Goal: Browse casually: Explore the website without a specific task or goal

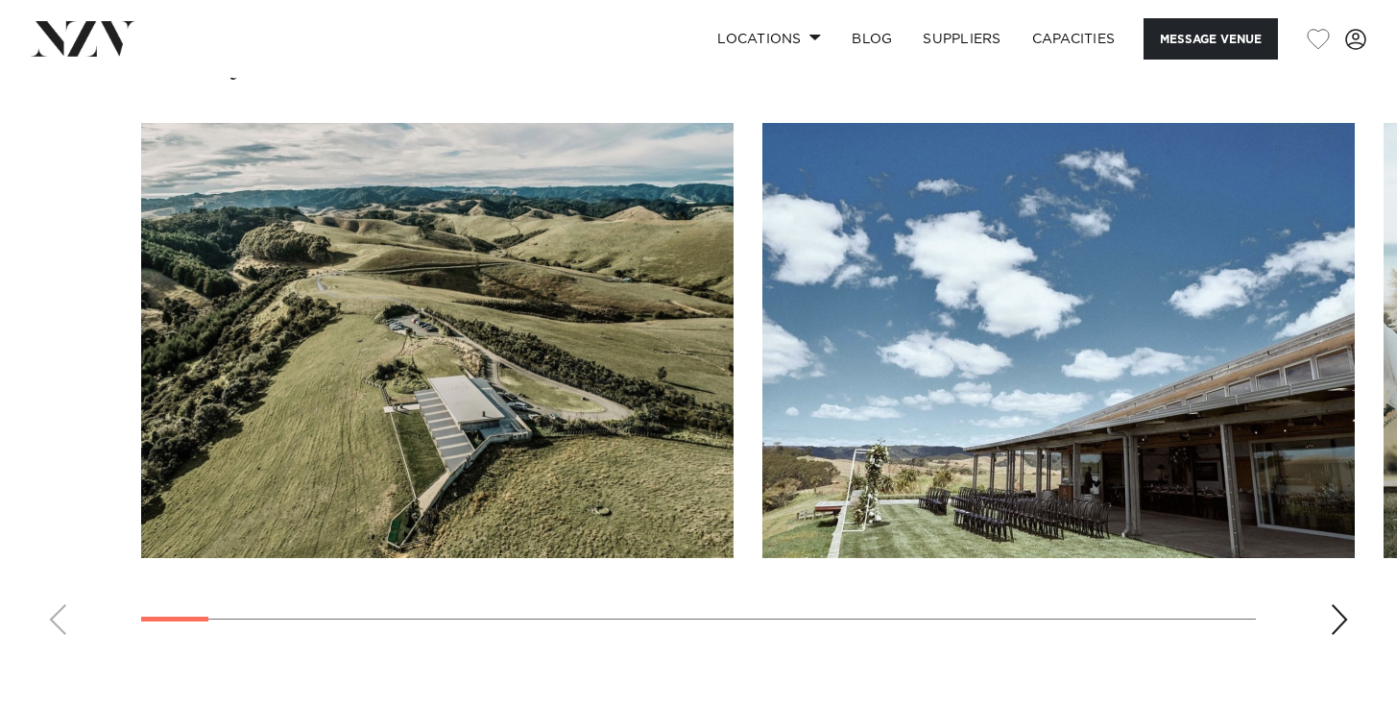
scroll to position [1834, 0]
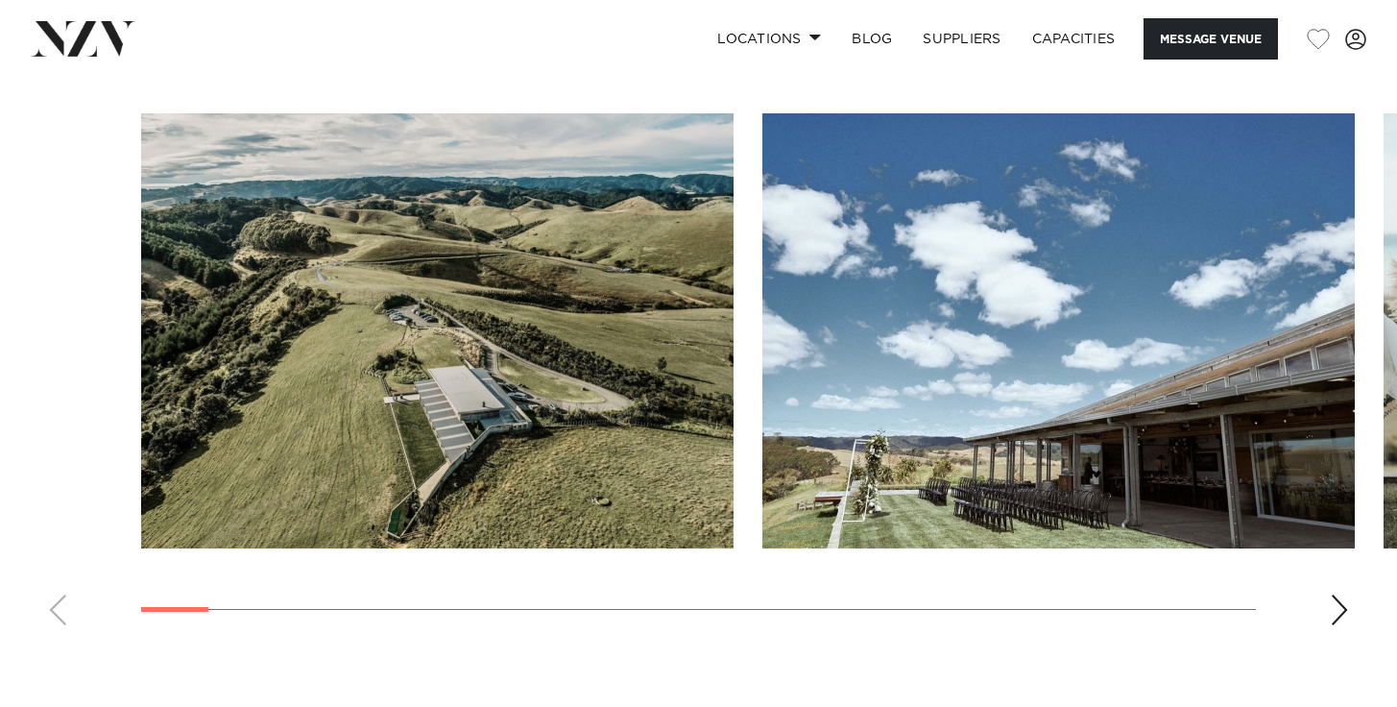
click at [1346, 604] on div "Next slide" at bounding box center [1339, 609] width 19 height 31
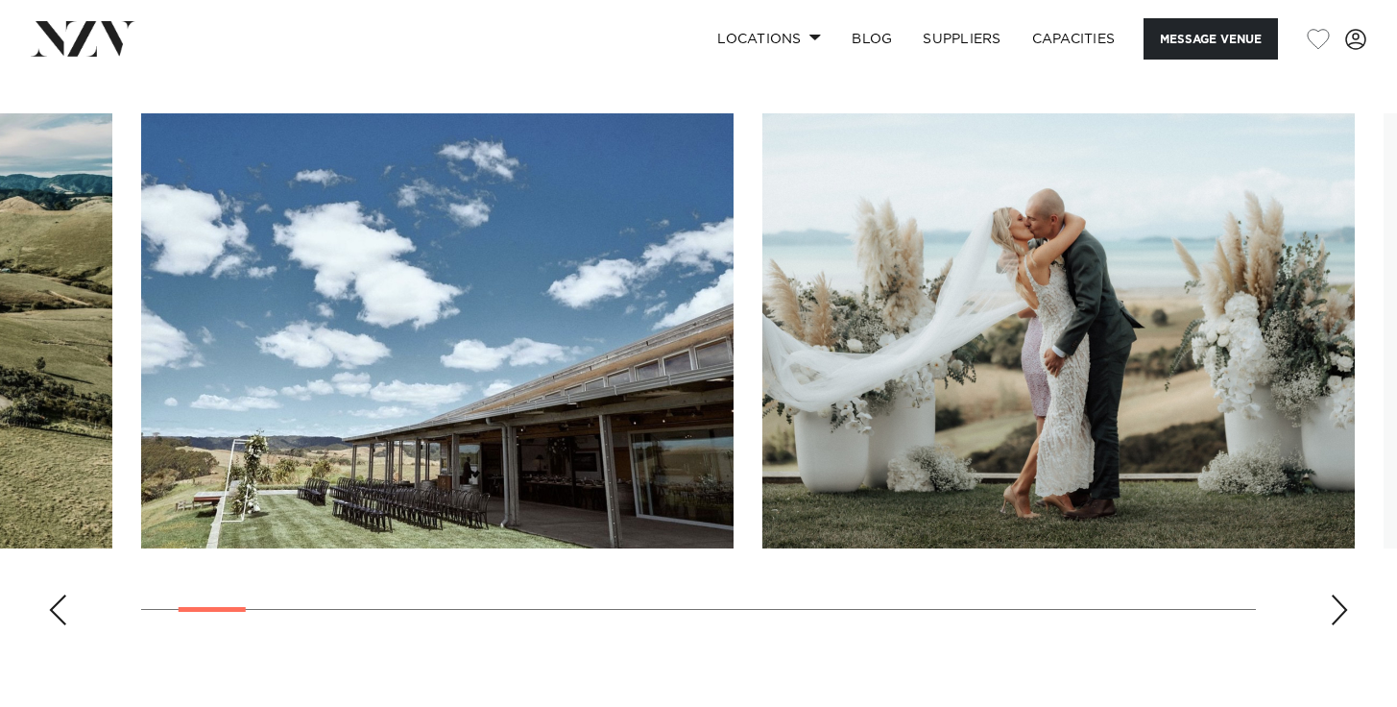
click at [1342, 611] on div "Next slide" at bounding box center [1339, 609] width 19 height 31
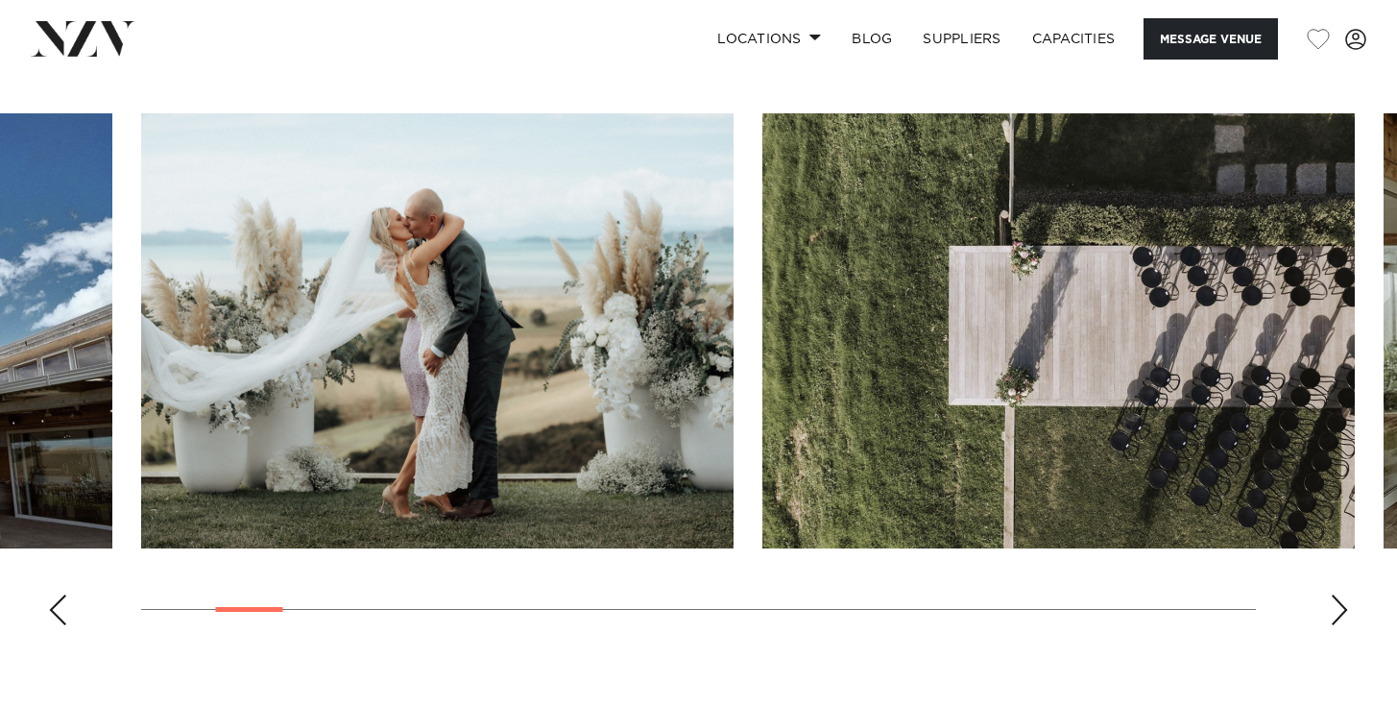
click at [1342, 611] on div "Next slide" at bounding box center [1339, 609] width 19 height 31
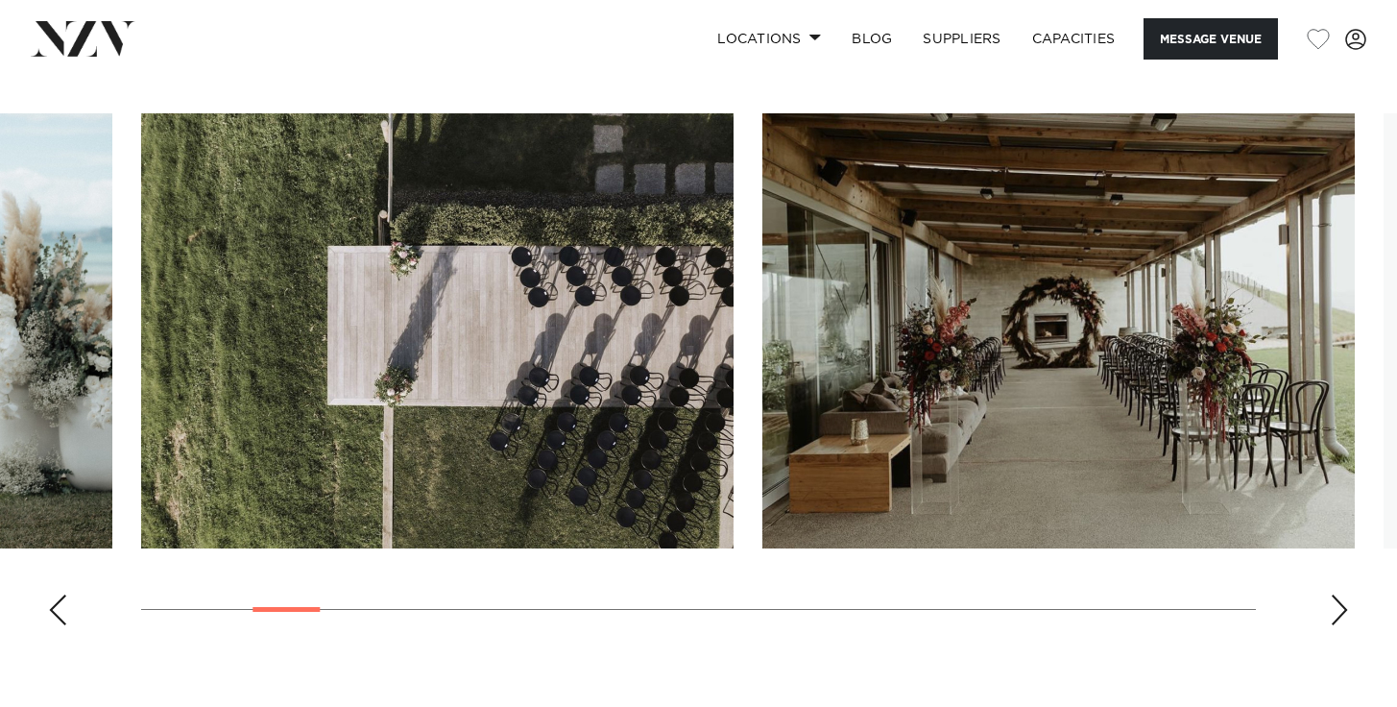
click at [1342, 611] on div "Next slide" at bounding box center [1339, 609] width 19 height 31
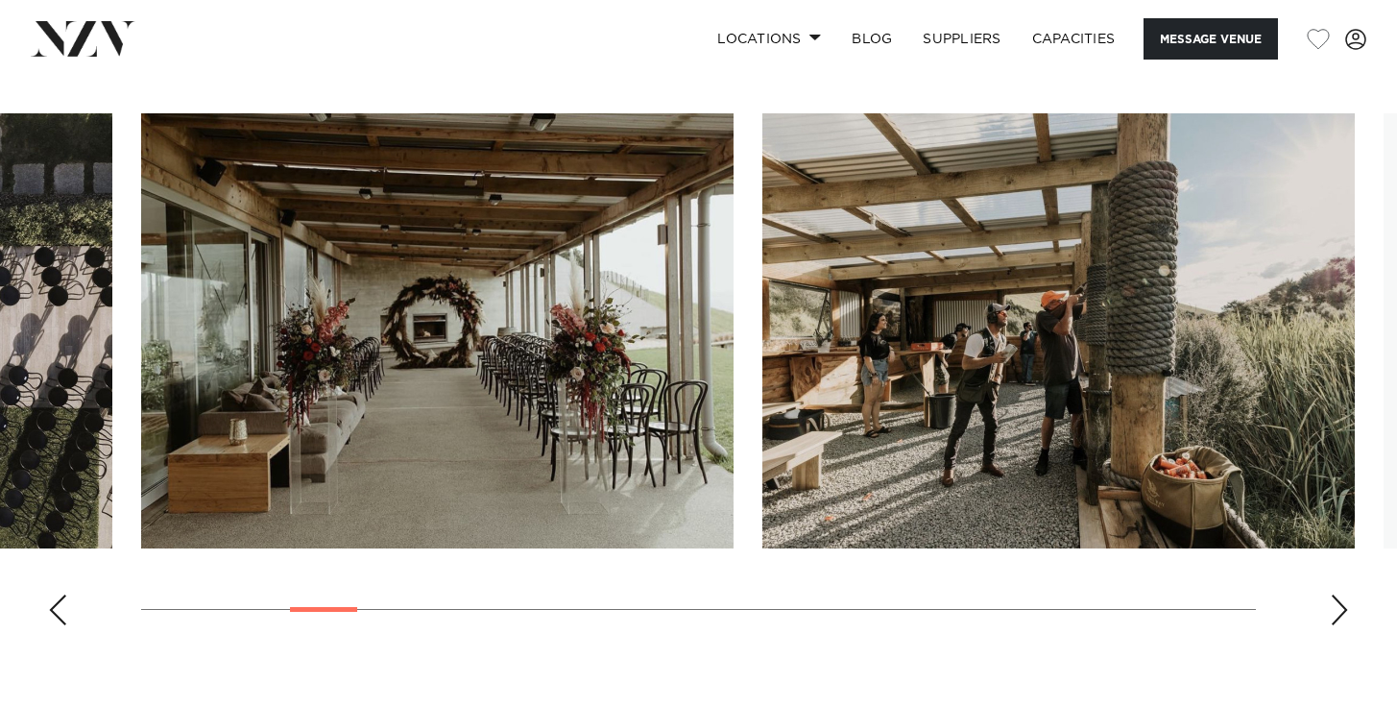
click at [1342, 611] on div "Next slide" at bounding box center [1339, 609] width 19 height 31
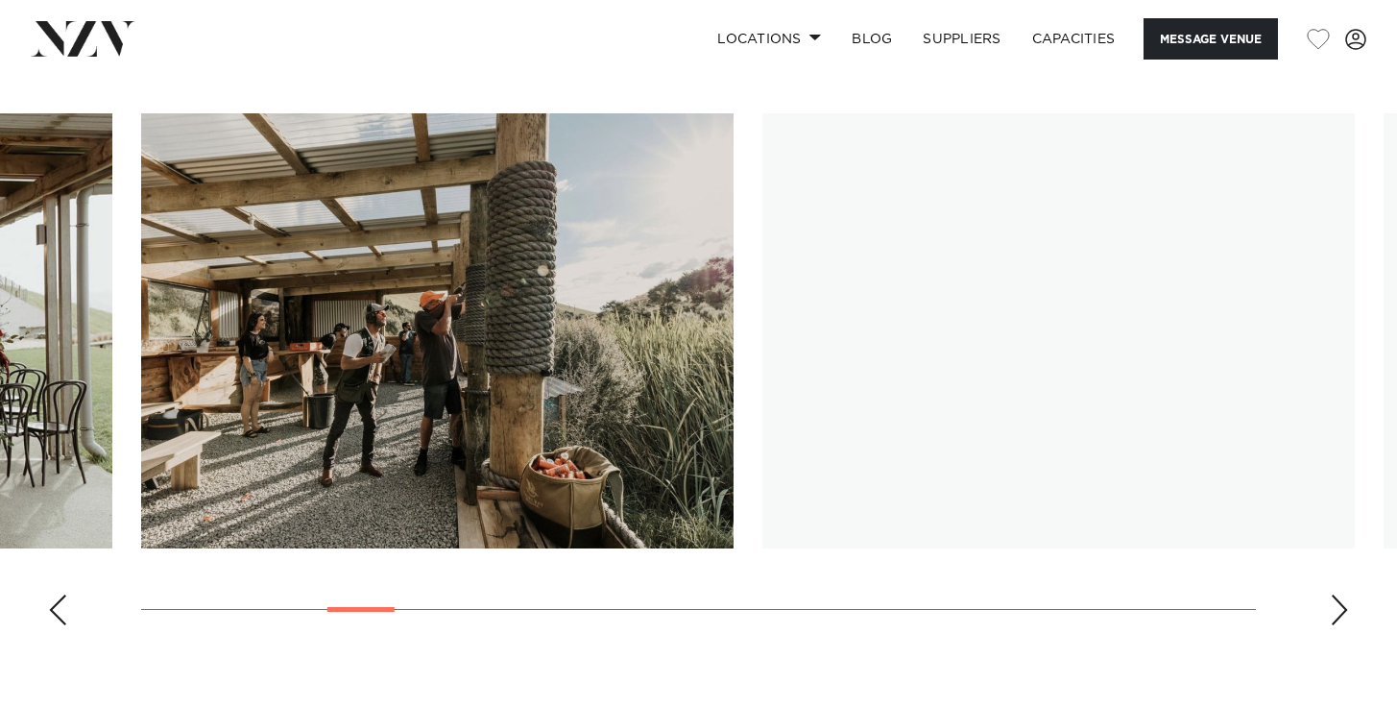
click at [1342, 611] on div "Next slide" at bounding box center [1339, 609] width 19 height 31
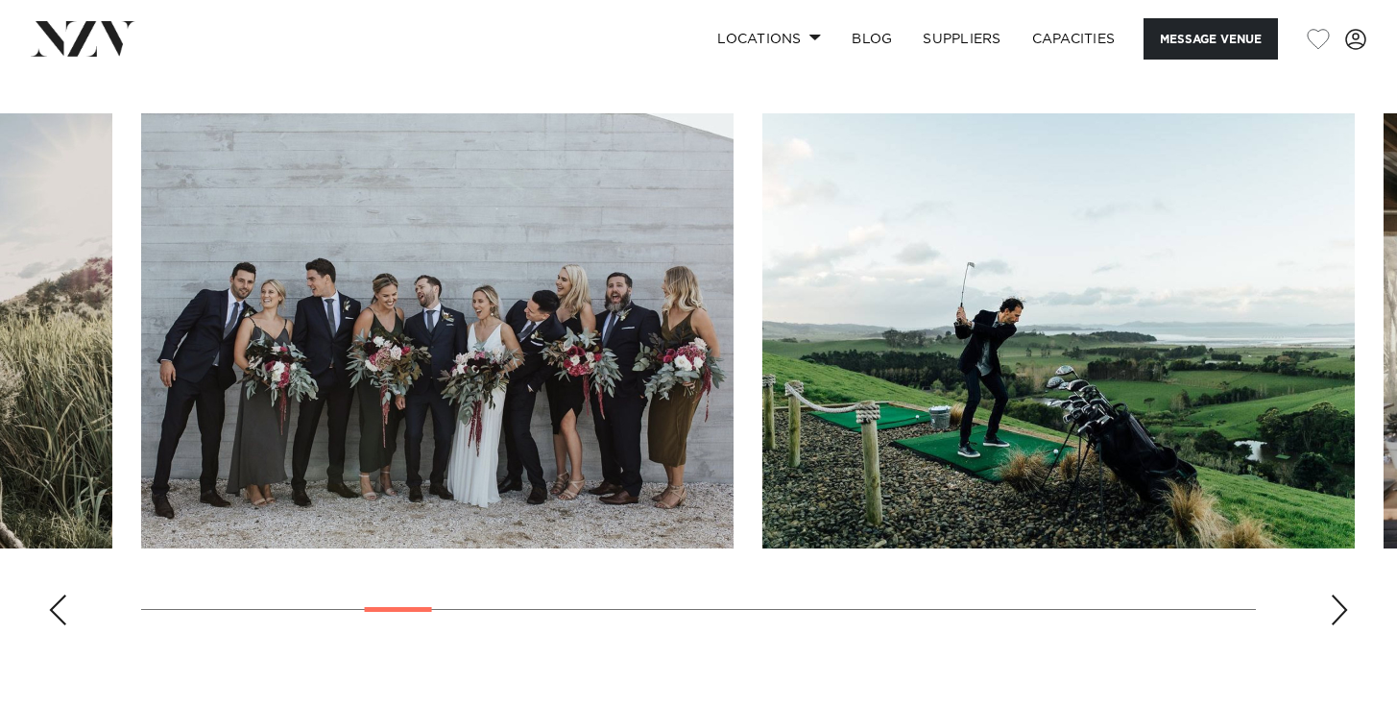
click at [1342, 611] on div "Next slide" at bounding box center [1339, 609] width 19 height 31
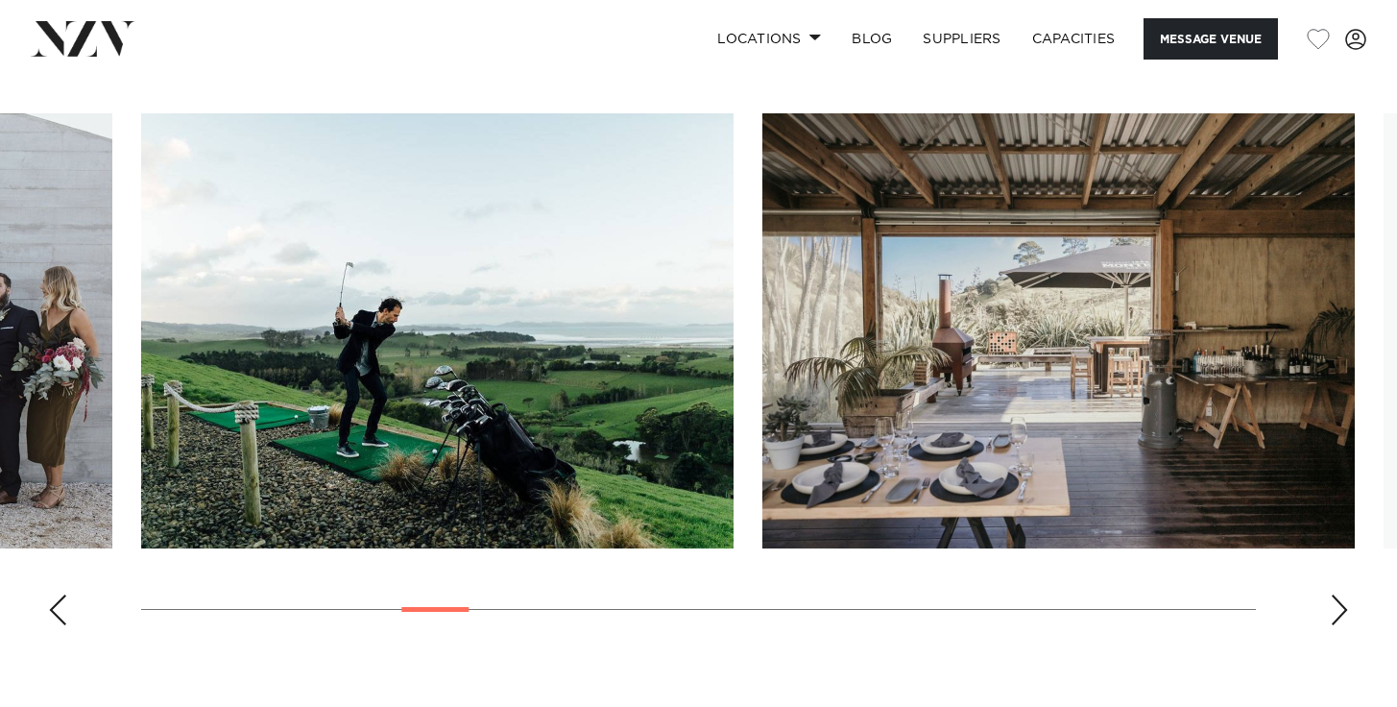
click at [1342, 611] on div "Next slide" at bounding box center [1339, 609] width 19 height 31
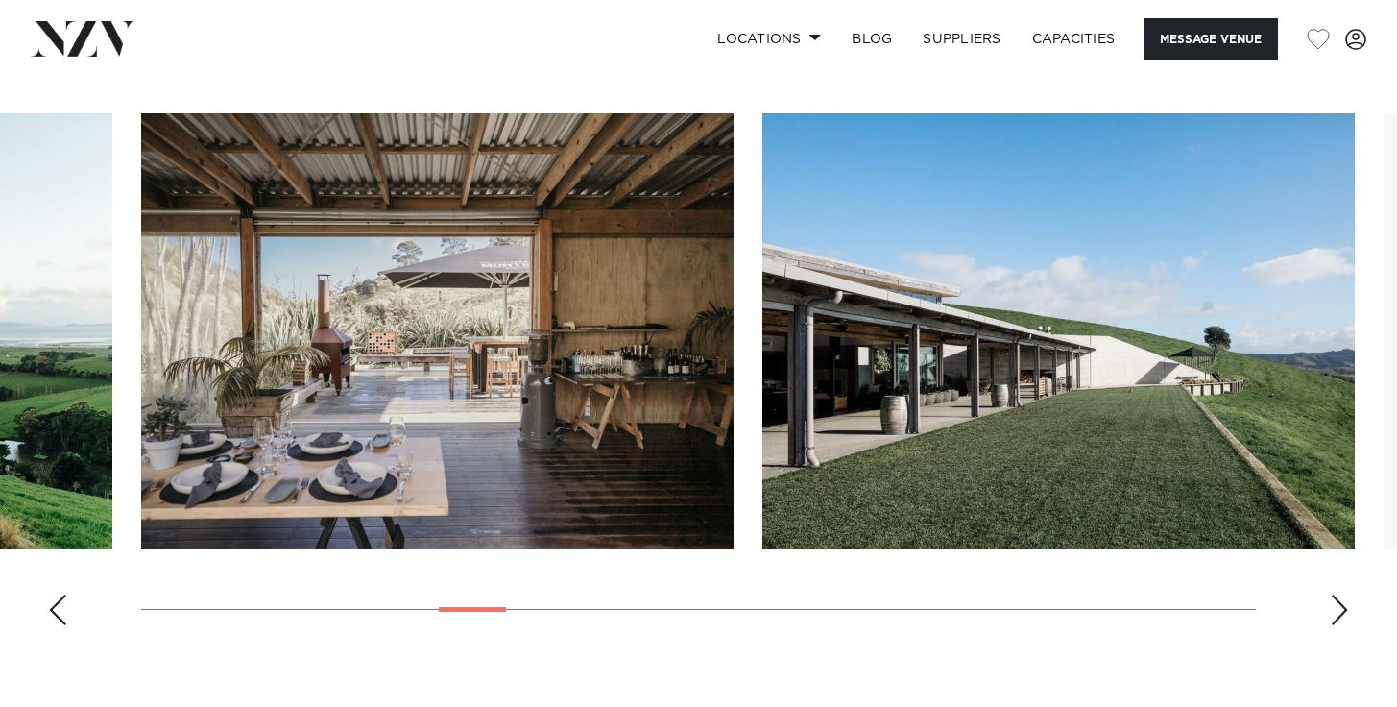
click at [1342, 611] on div "Next slide" at bounding box center [1339, 609] width 19 height 31
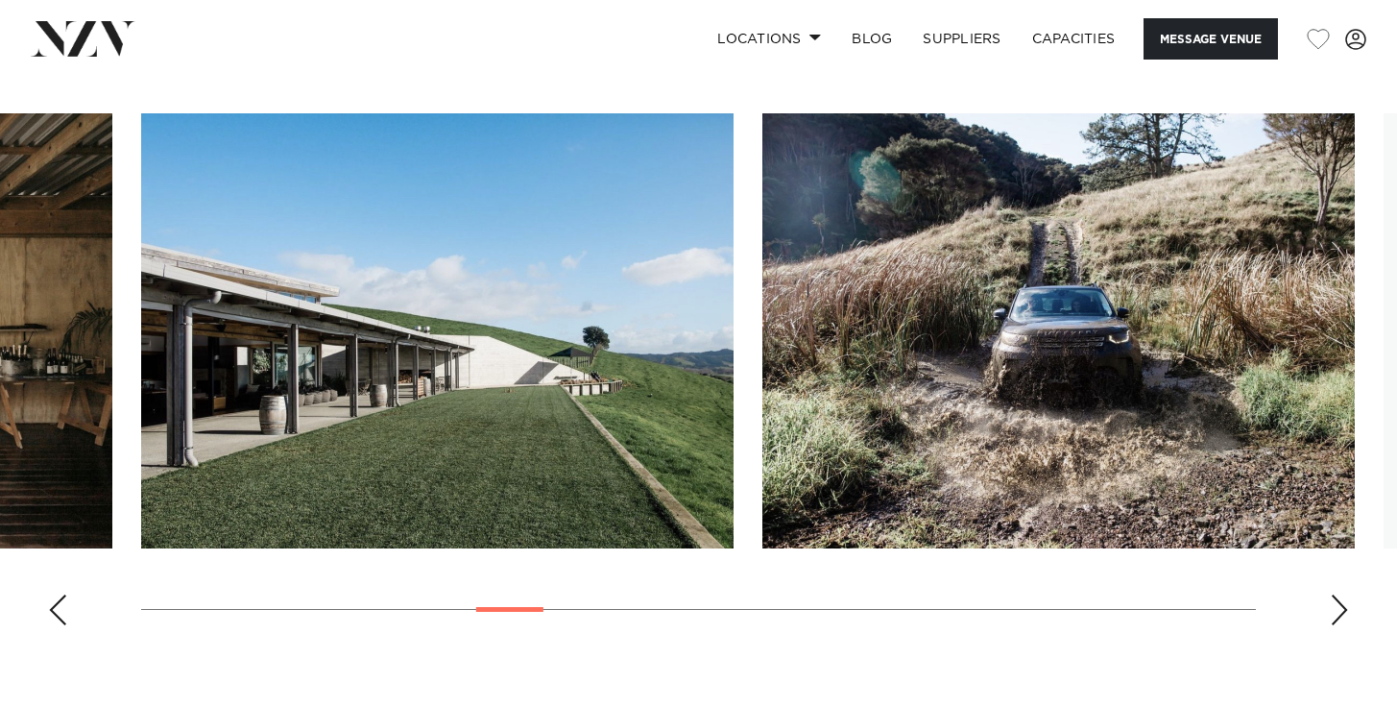
click at [1342, 611] on div "Next slide" at bounding box center [1339, 609] width 19 height 31
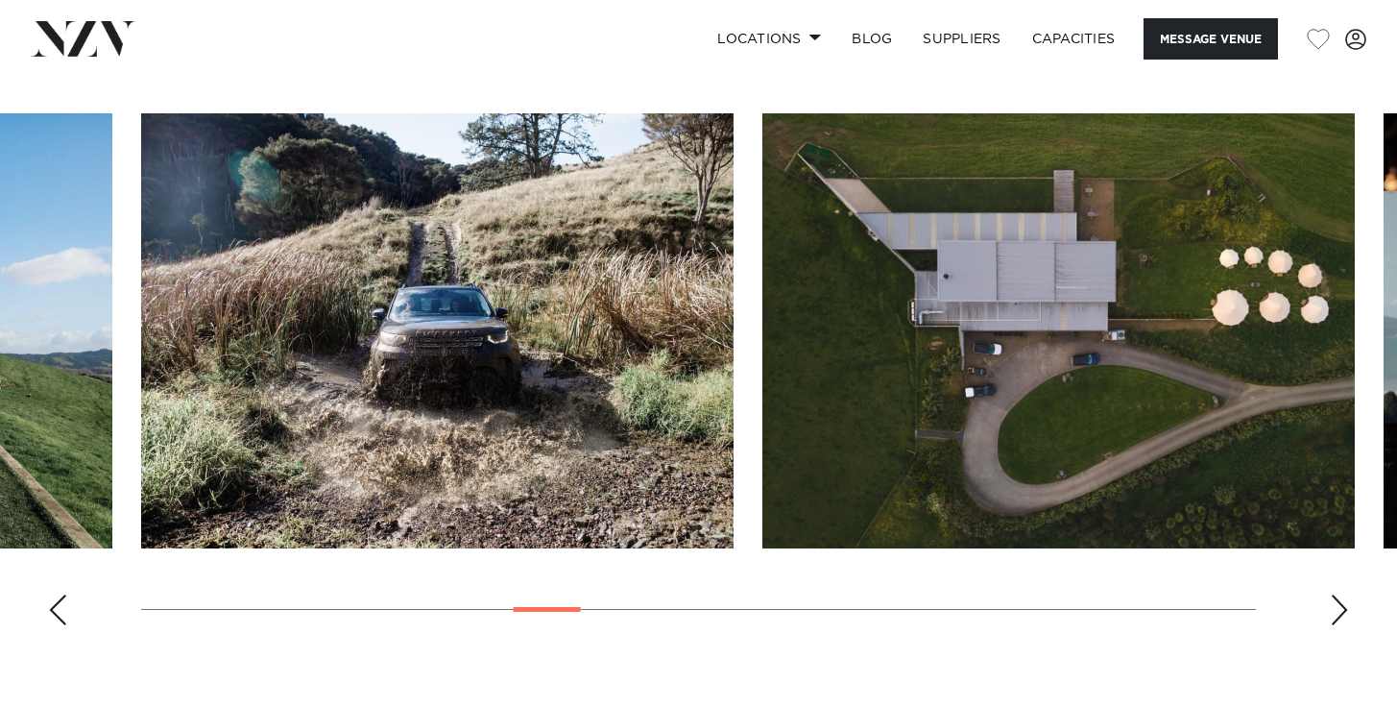
click at [1342, 611] on div "Next slide" at bounding box center [1339, 609] width 19 height 31
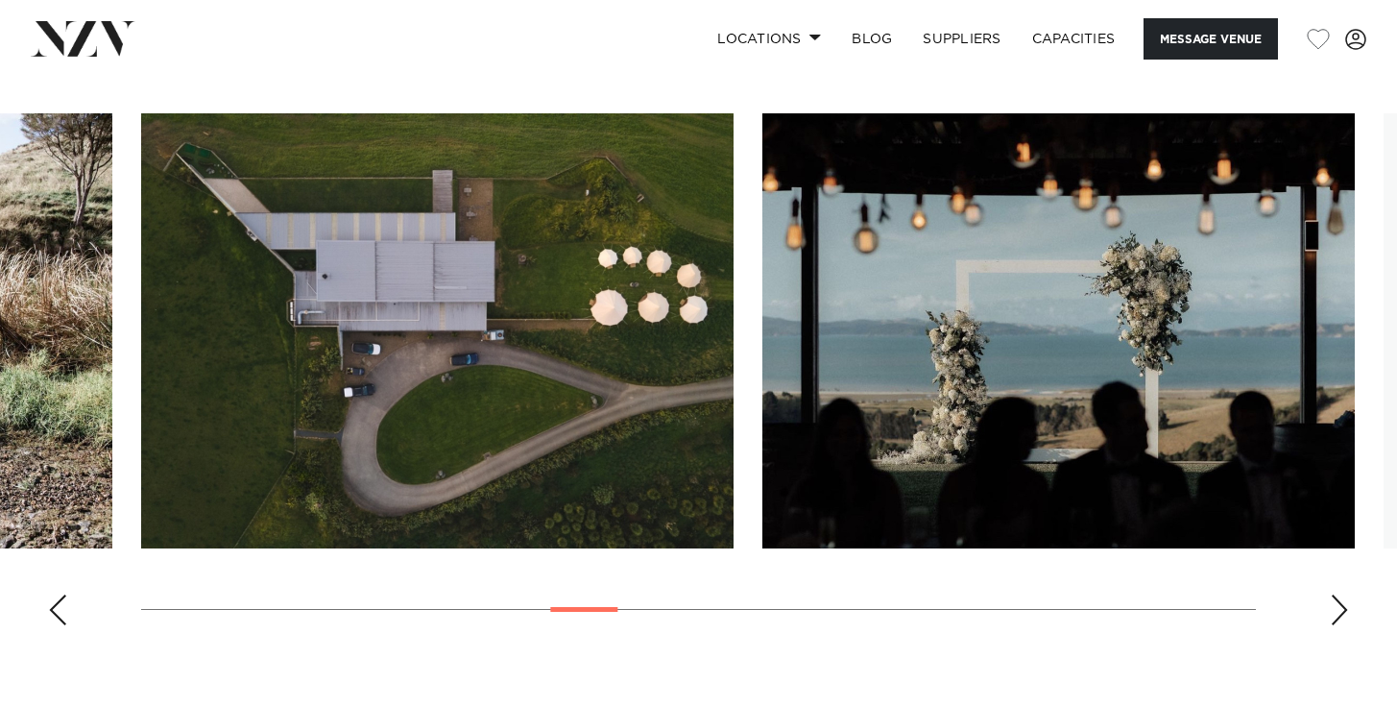
click at [1342, 611] on div "Next slide" at bounding box center [1339, 609] width 19 height 31
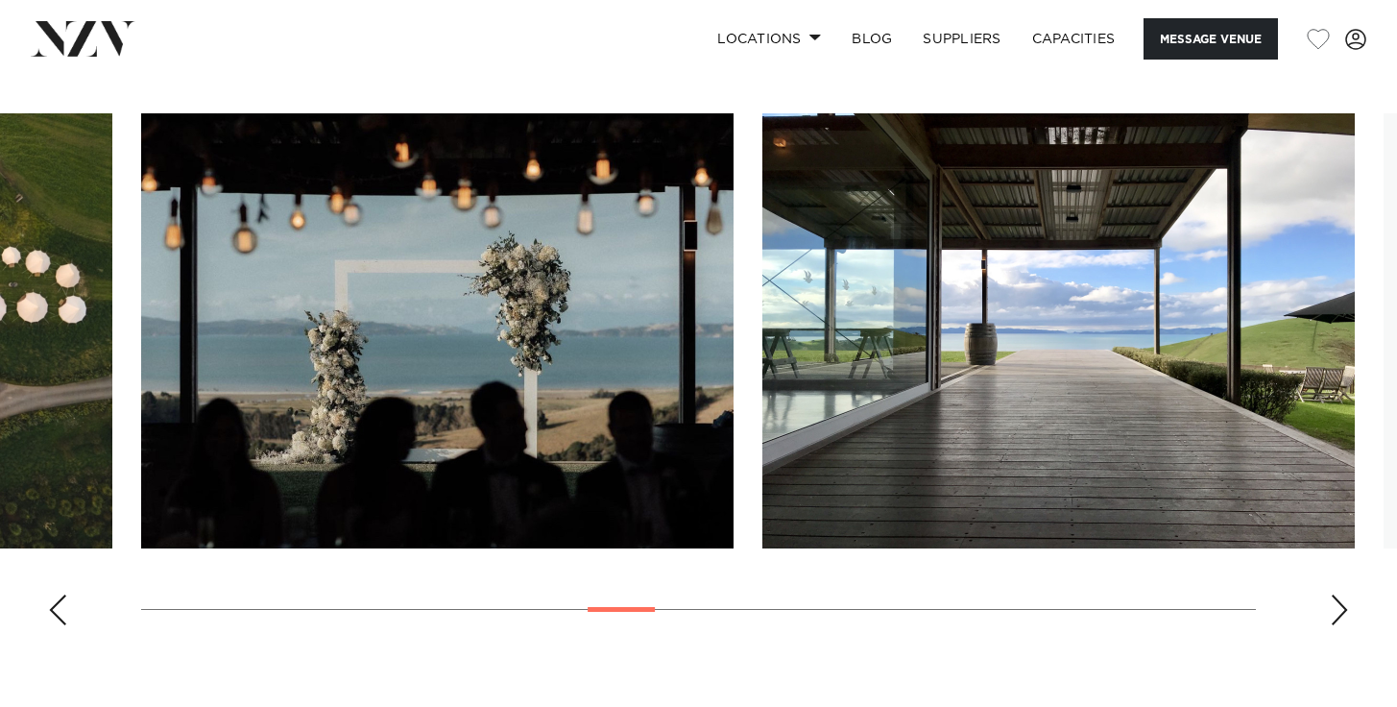
click at [1342, 611] on div "Next slide" at bounding box center [1339, 609] width 19 height 31
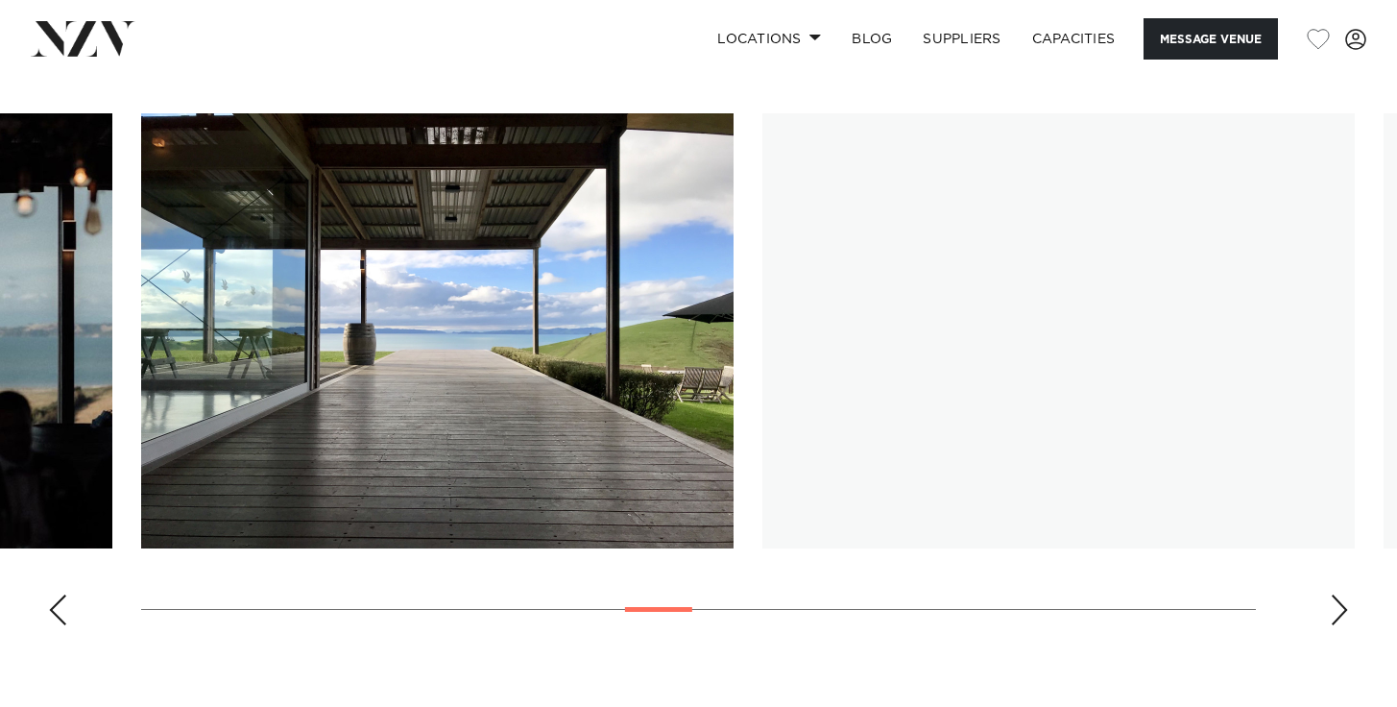
click at [1342, 611] on div "Next slide" at bounding box center [1339, 609] width 19 height 31
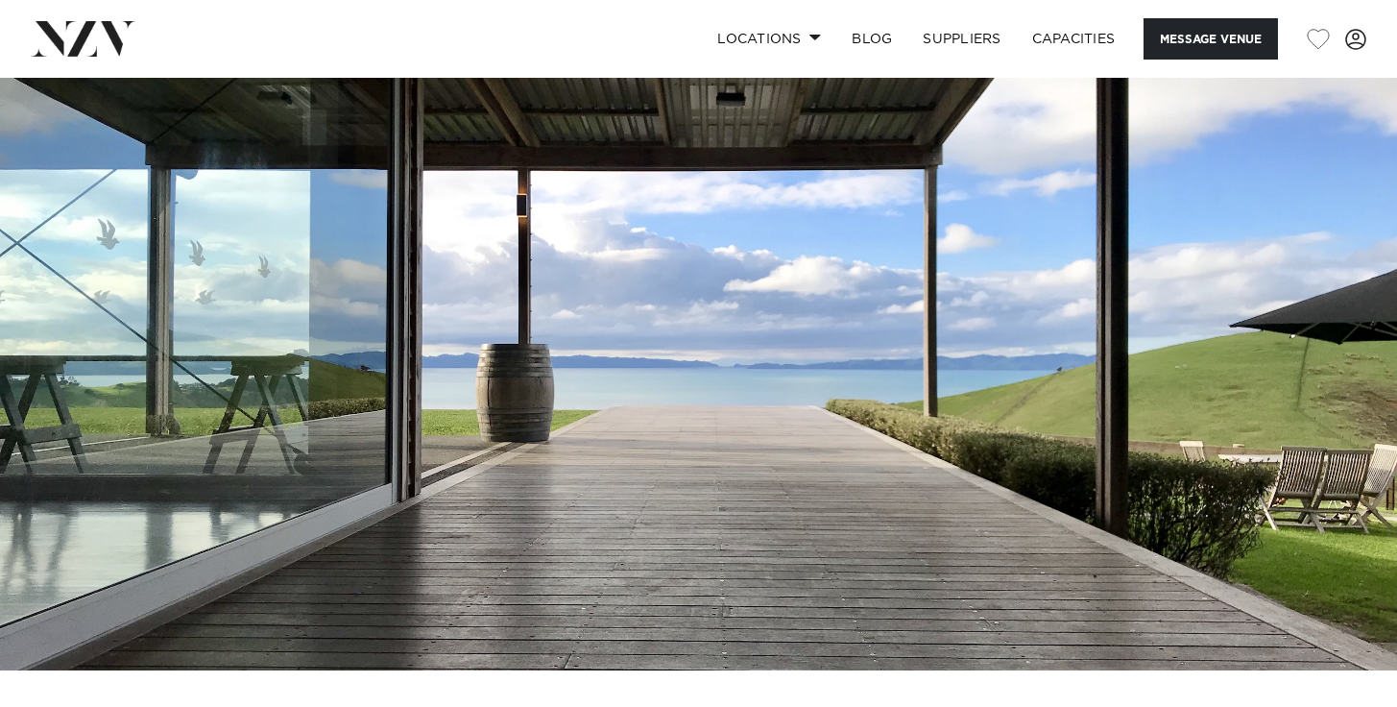
scroll to position [0, 0]
